Goal: Information Seeking & Learning: Learn about a topic

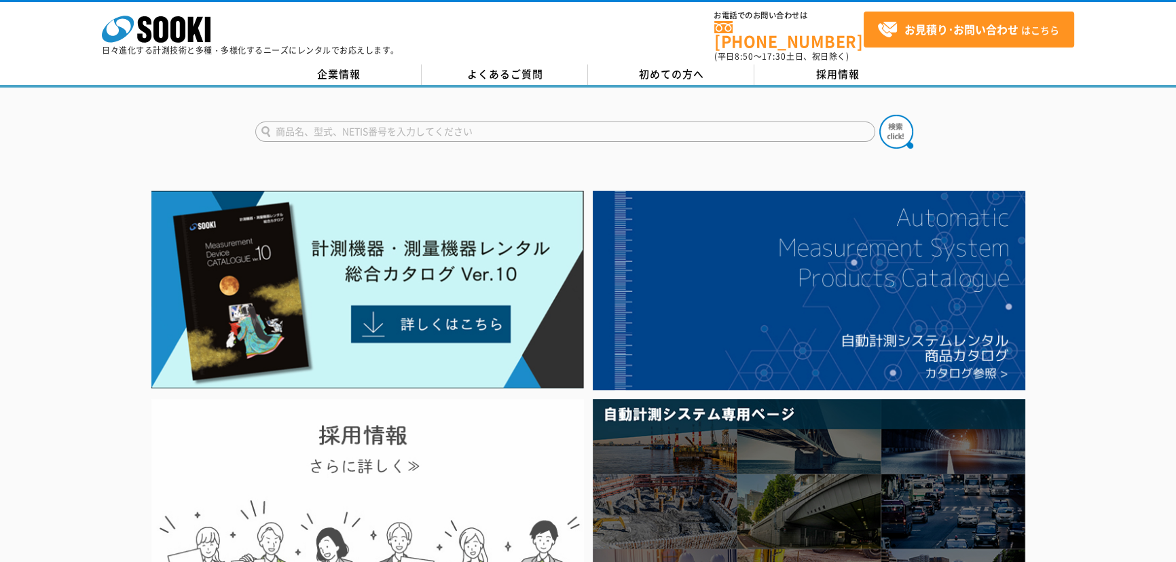
click at [421, 411] on img at bounding box center [367, 511] width 433 height 225
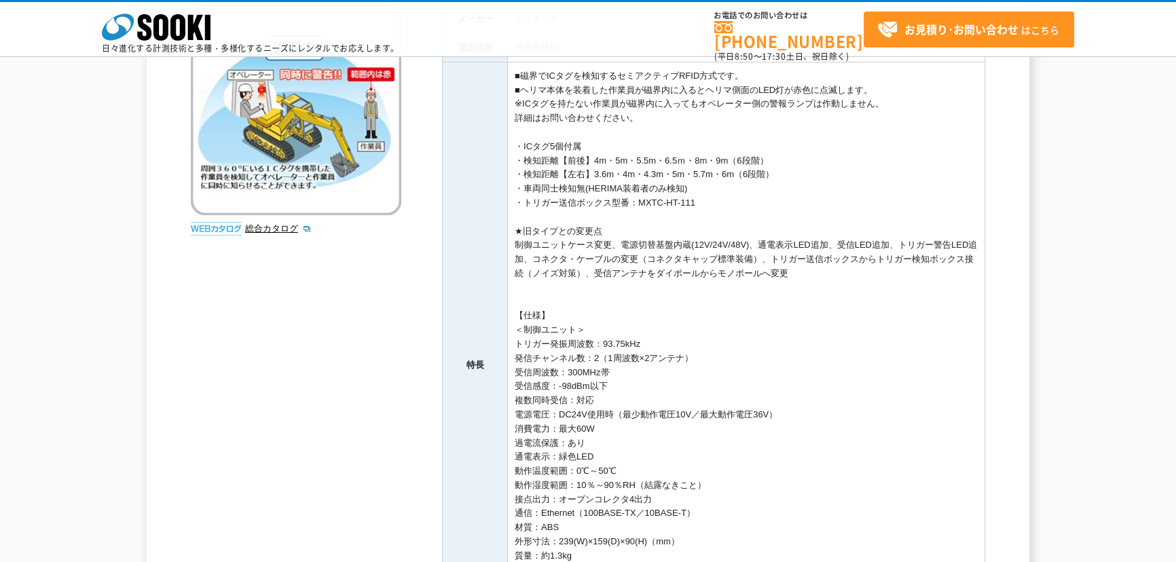
scroll to position [494, 0]
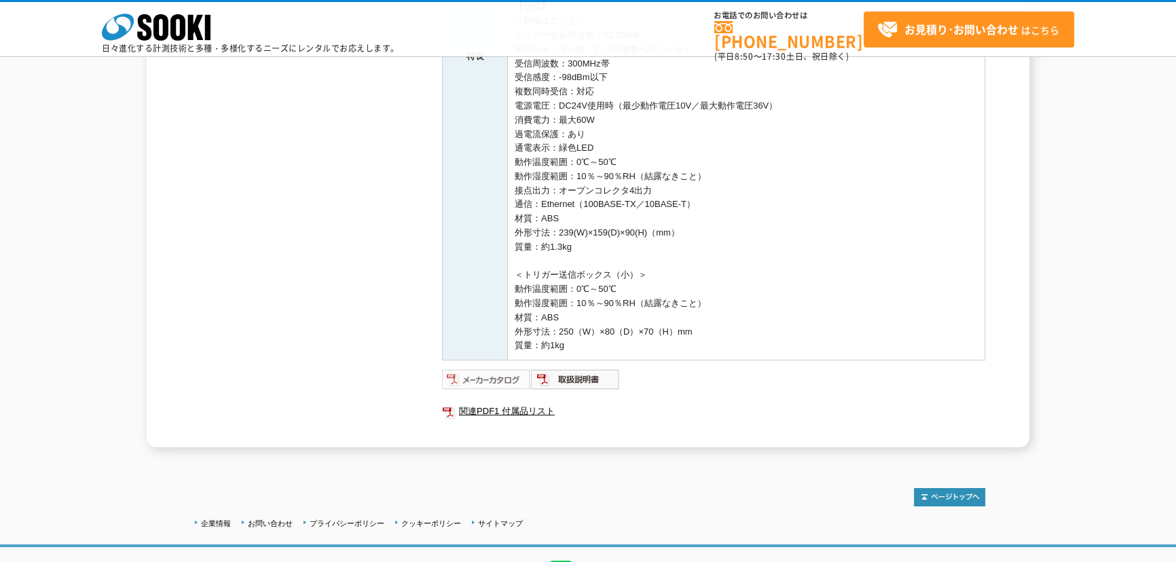
click at [459, 372] on img at bounding box center [486, 380] width 89 height 22
click at [550, 382] on img at bounding box center [575, 380] width 89 height 22
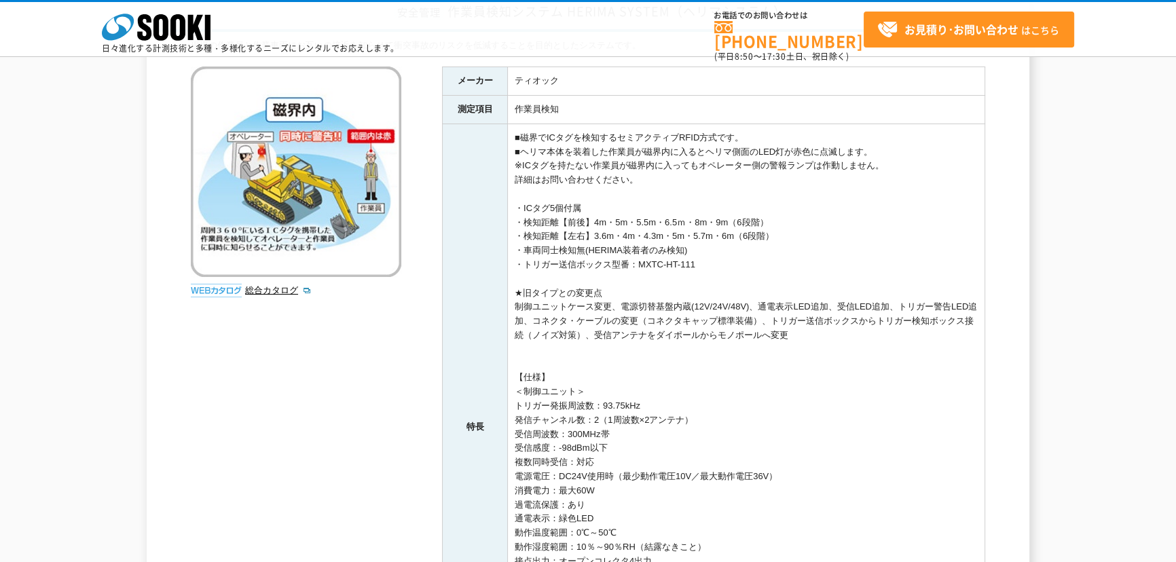
scroll to position [0, 0]
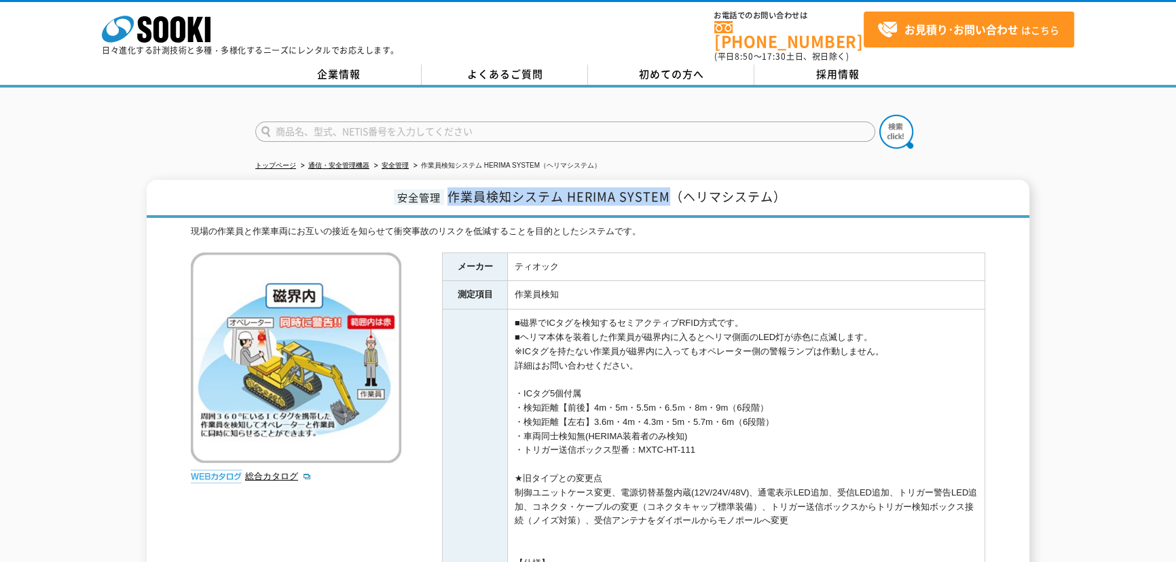
drag, startPoint x: 452, startPoint y: 187, endPoint x: 674, endPoint y: 187, distance: 222.1
click at [674, 187] on span "作業員検知システム HERIMA SYSTEM（ヘリマシステム）" at bounding box center [617, 196] width 339 height 18
click at [132, 35] on icon "株式会社 ソーキ" at bounding box center [156, 29] width 109 height 27
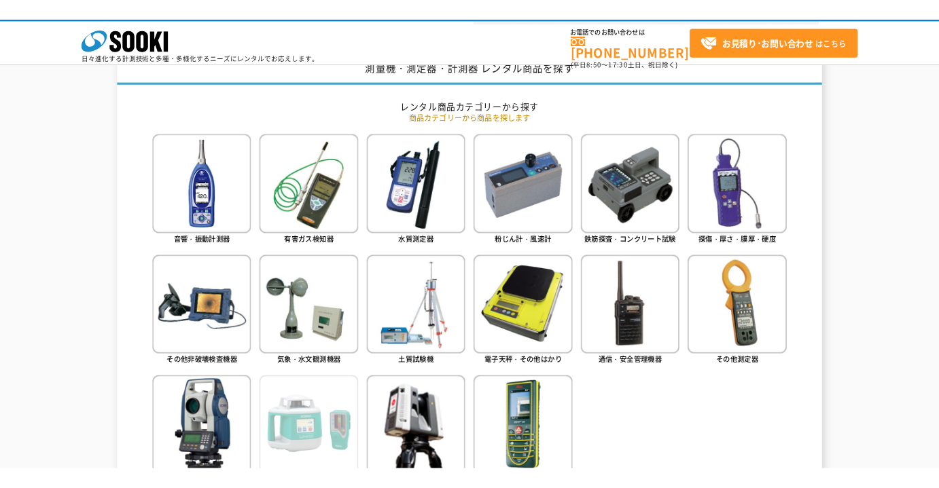
scroll to position [864, 0]
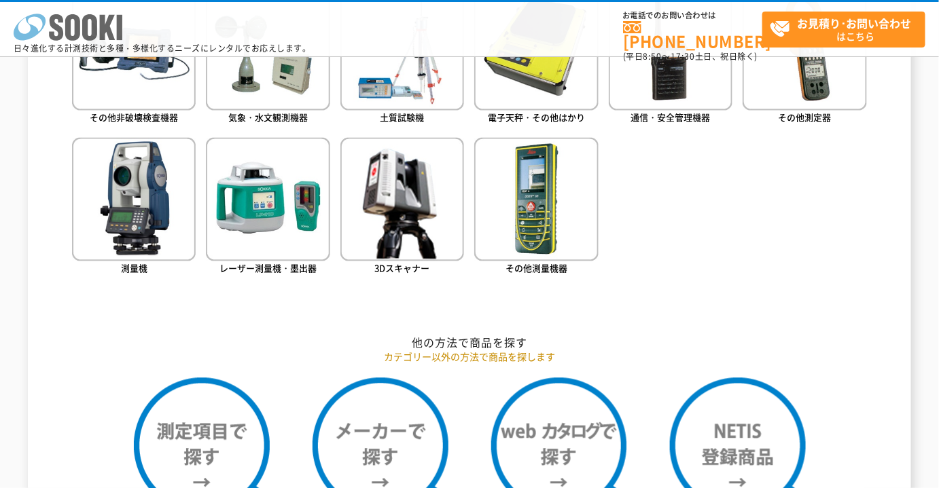
click at [103, 24] on polygon at bounding box center [108, 27] width 16 height 25
